Goal: Task Accomplishment & Management: Use online tool/utility

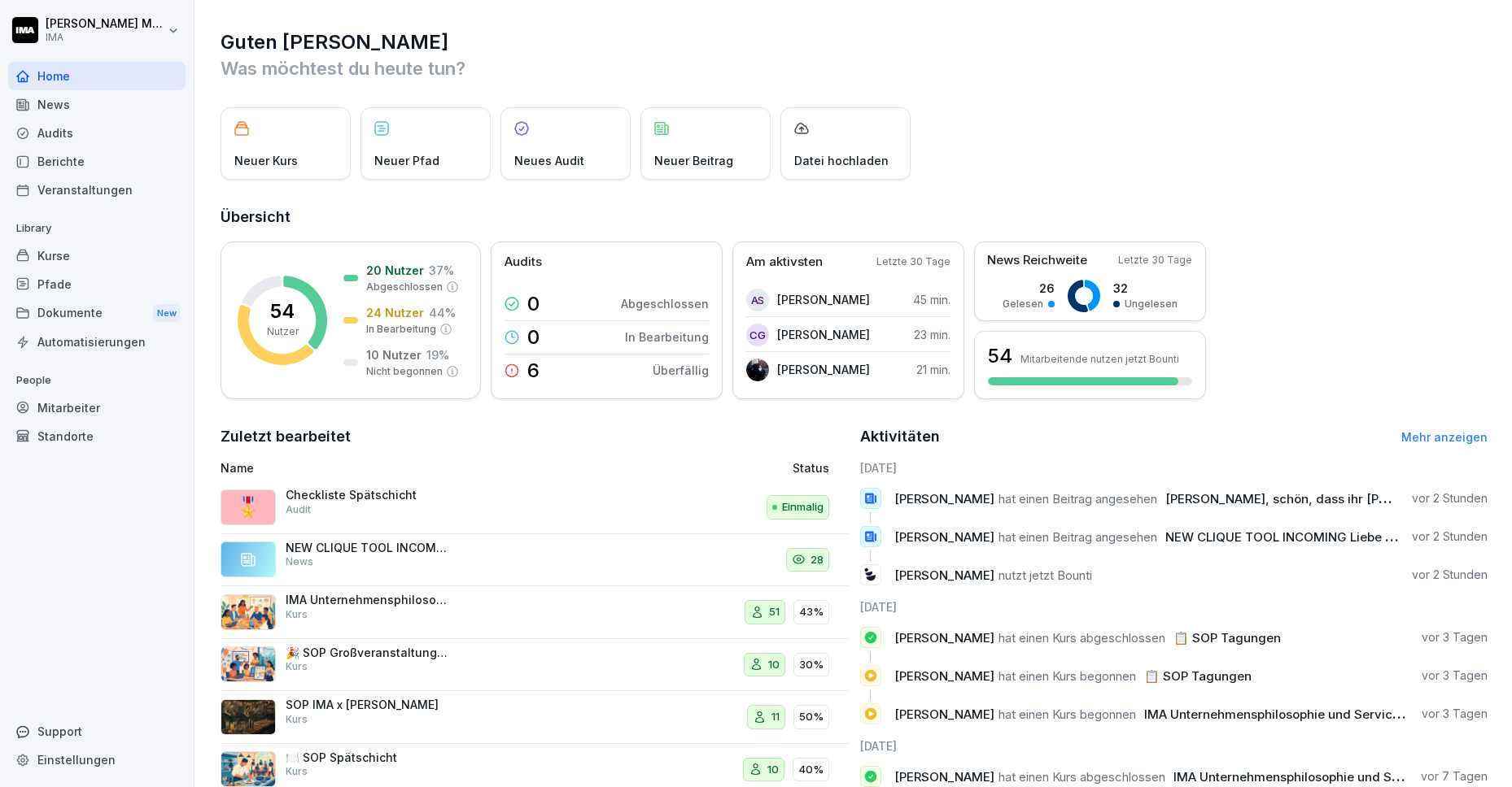
click at [64, 412] on div "Mitarbeiter" at bounding box center [97, 407] width 178 height 29
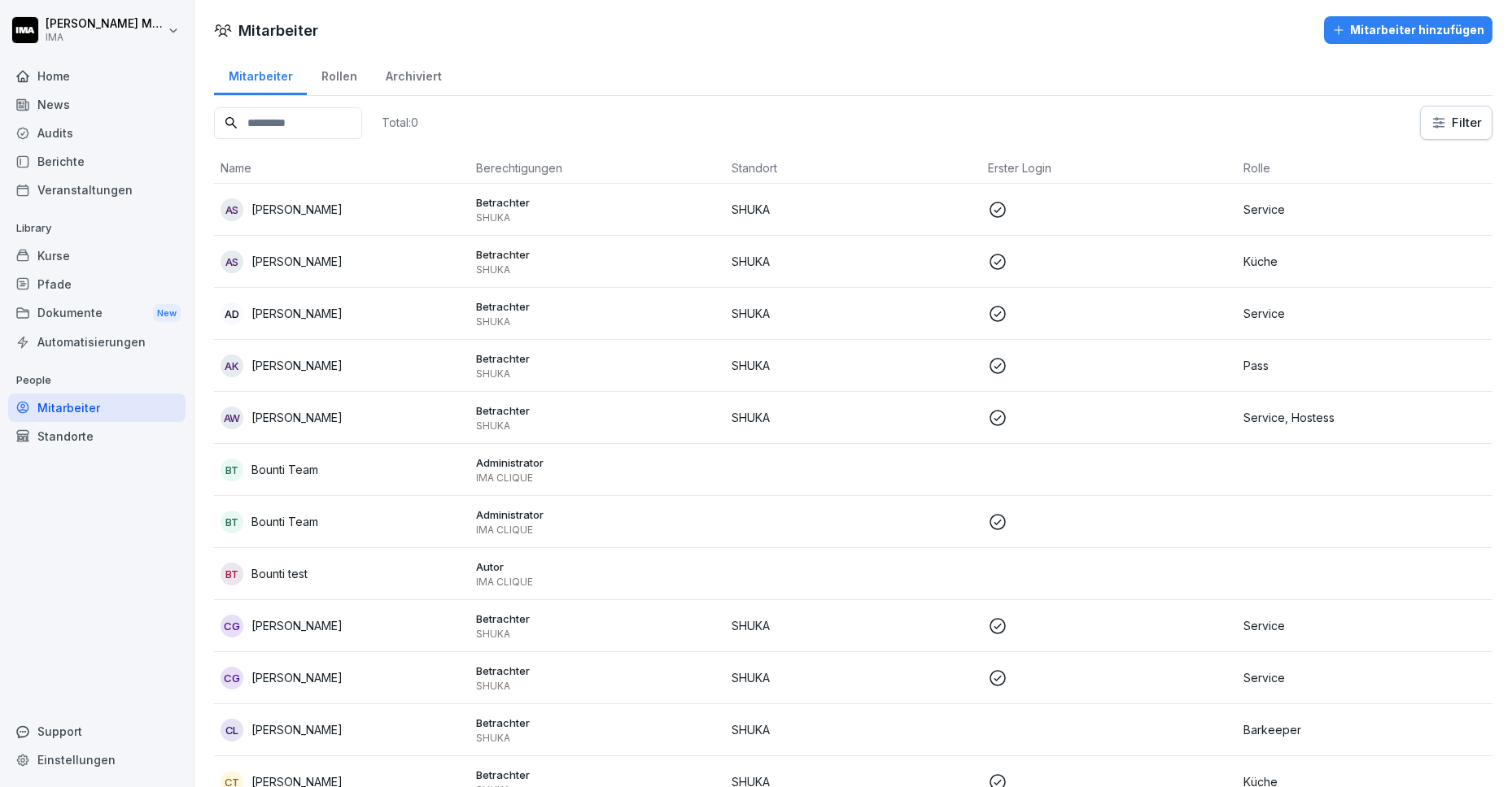
click at [314, 130] on input at bounding box center [288, 123] width 148 height 32
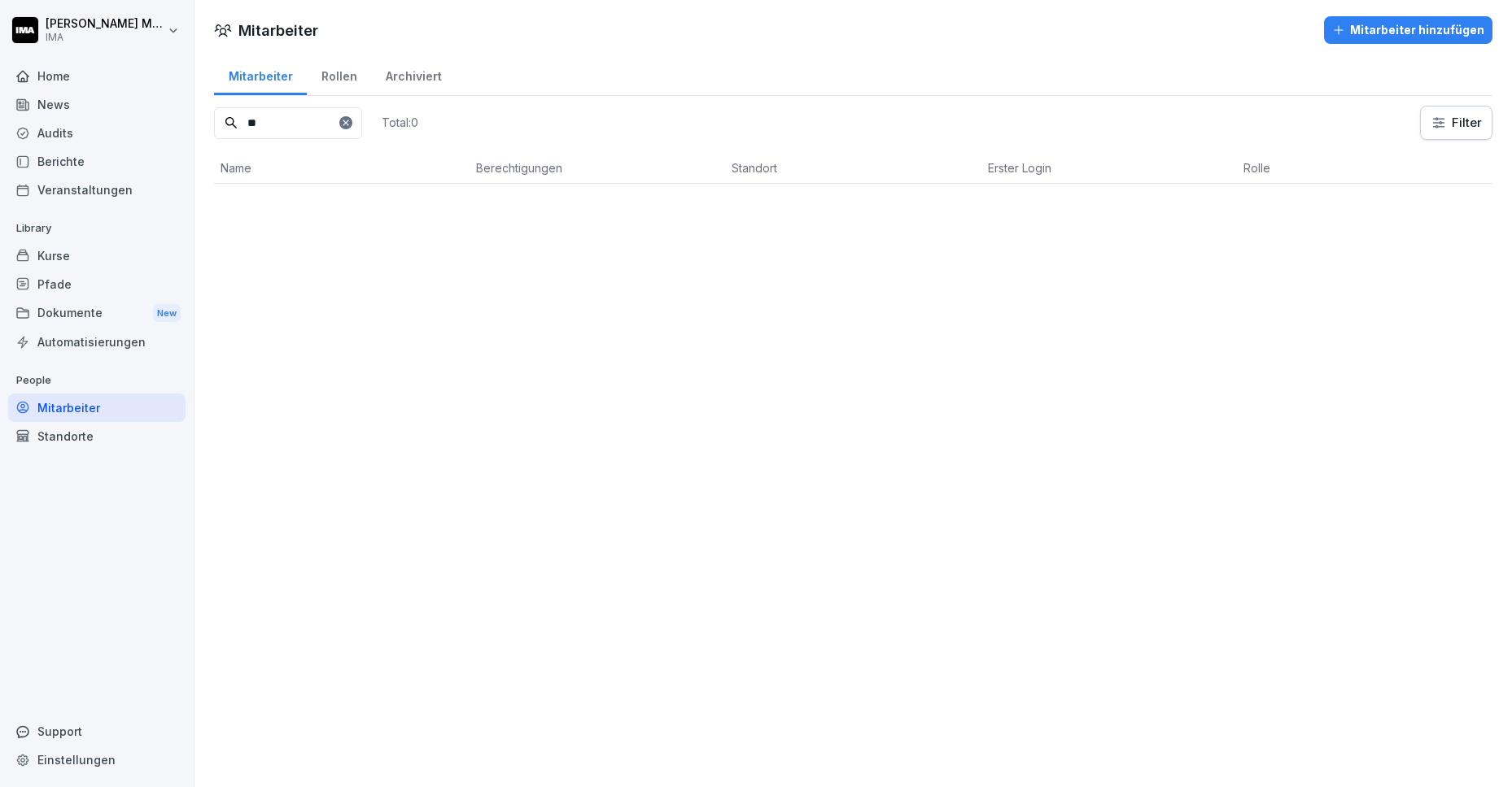
type input "*"
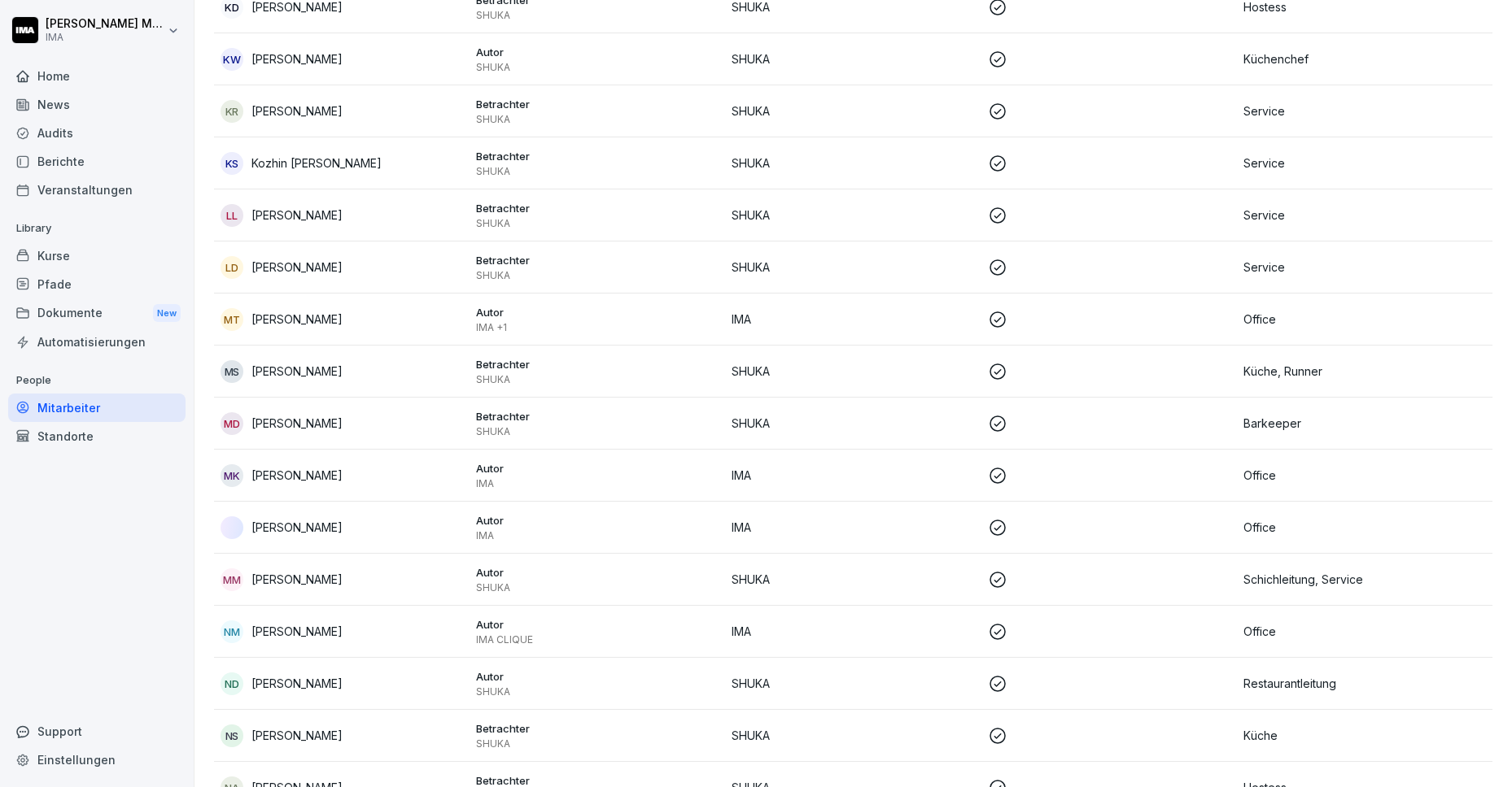
scroll to position [2441, 0]
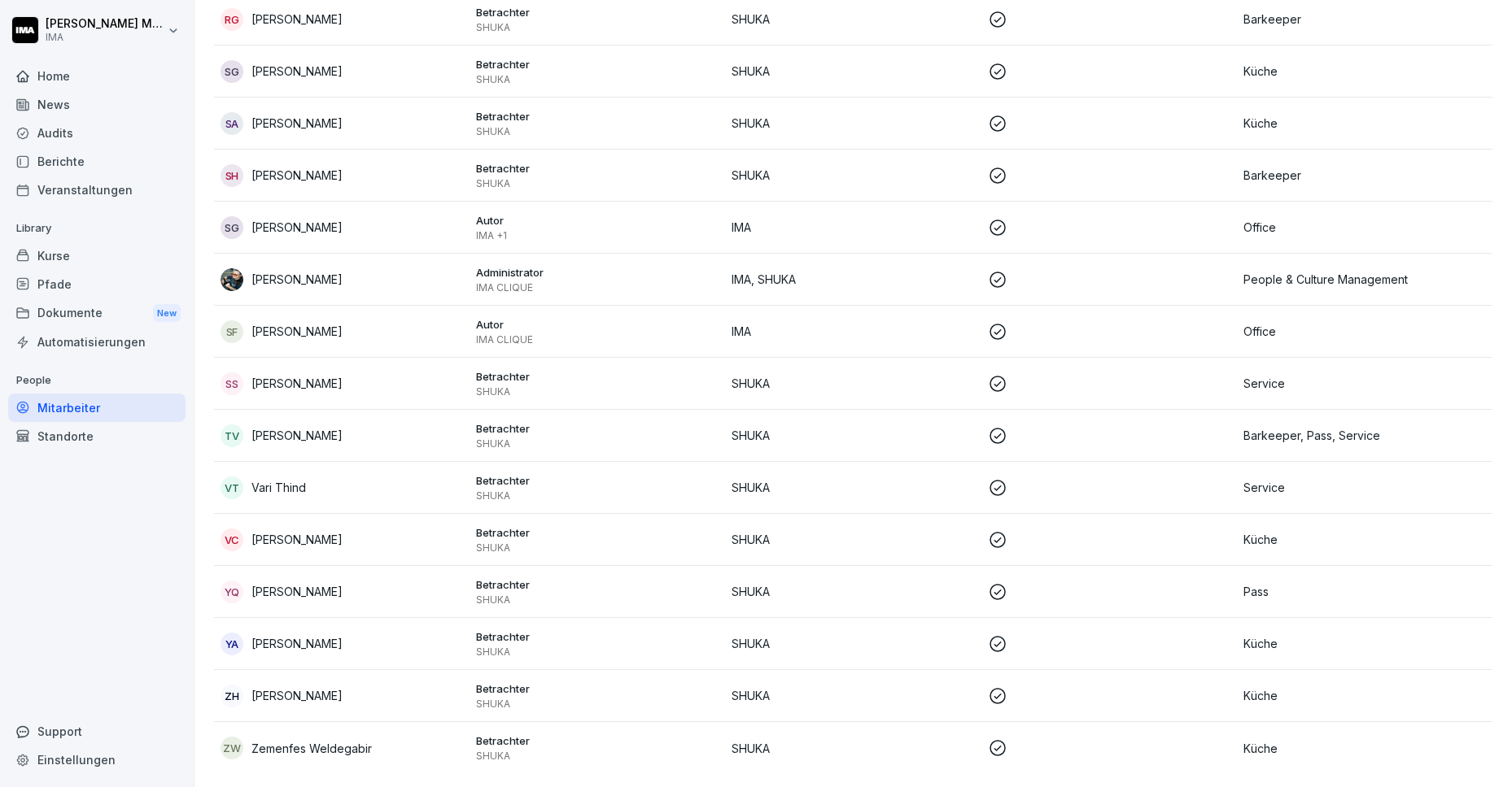
click at [328, 635] on p "[PERSON_NAME]" at bounding box center [296, 644] width 91 height 17
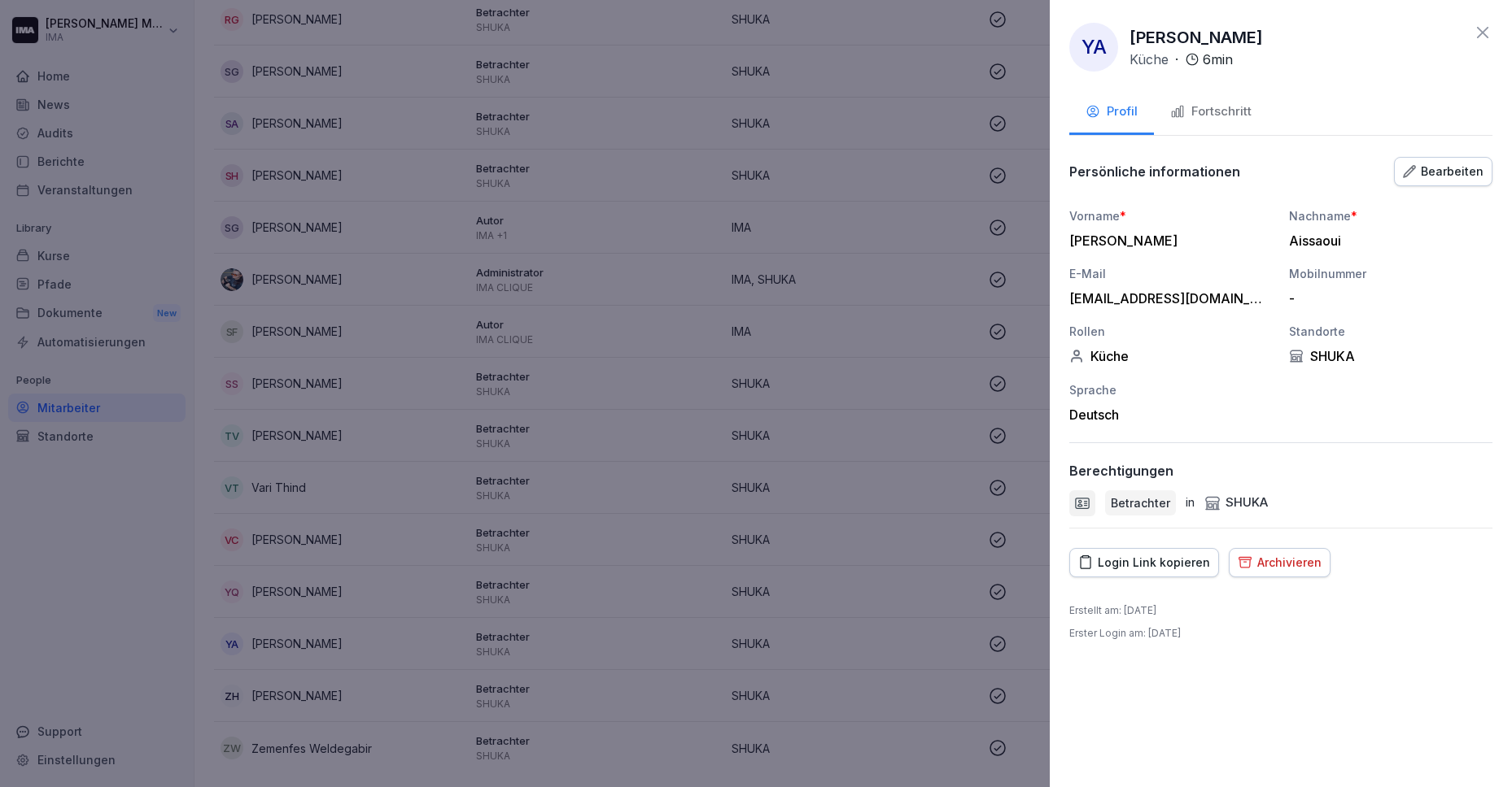
click at [1141, 566] on div "Login Link kopieren" at bounding box center [1143, 562] width 132 height 17
click at [113, 117] on div at bounding box center [756, 394] width 1512 height 787
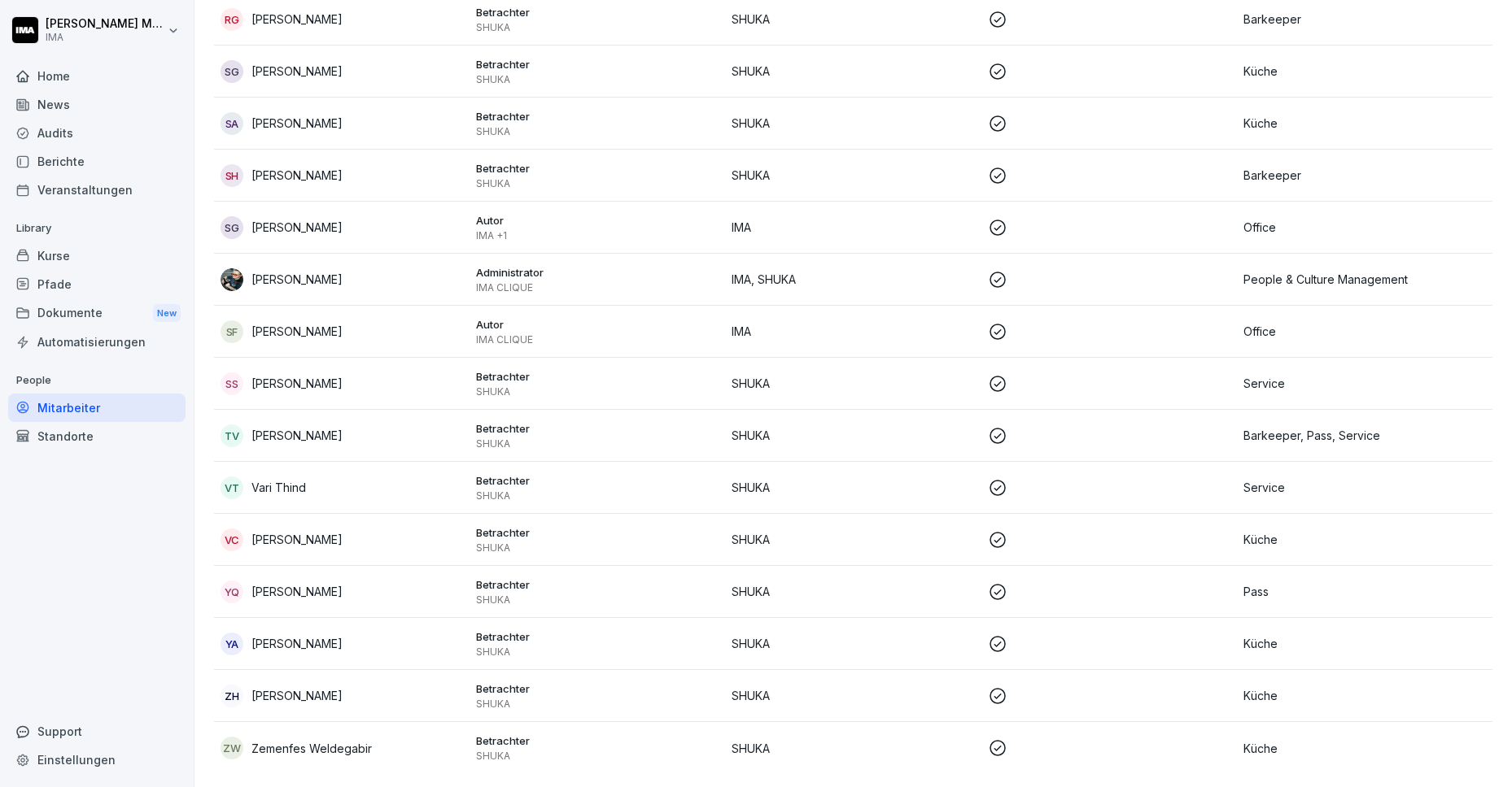
click at [97, 74] on div "Home" at bounding box center [97, 75] width 178 height 29
